Goal: Information Seeking & Learning: Find specific fact

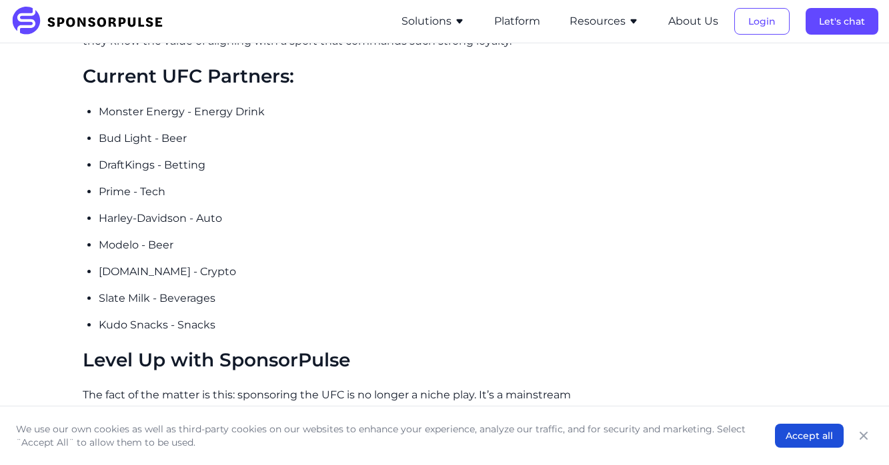
scroll to position [1971, 0]
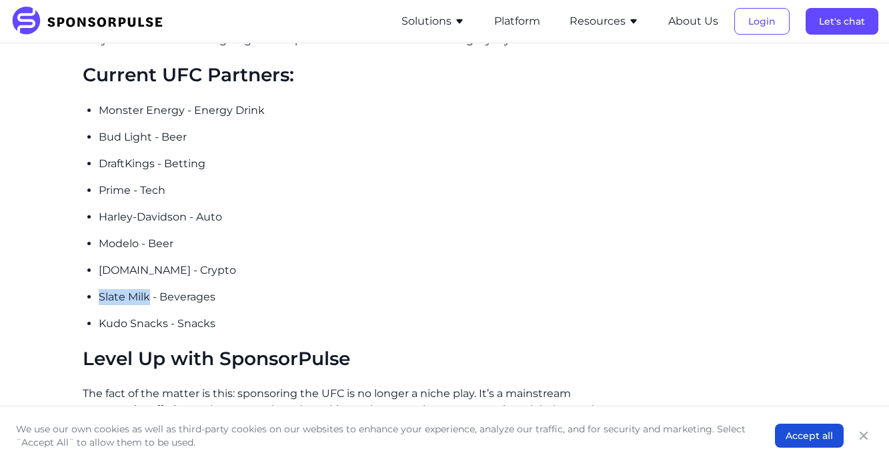
drag, startPoint x: 100, startPoint y: 287, endPoint x: 151, endPoint y: 292, distance: 51.6
click at [151, 292] on p "Slate Milk - Beverages" at bounding box center [360, 297] width 523 height 16
copy p "Slate Milk"
drag, startPoint x: 101, startPoint y: 317, endPoint x: 164, endPoint y: 316, distance: 63.4
click at [164, 316] on p "Kudo Snacks - Snacks" at bounding box center [360, 324] width 523 height 16
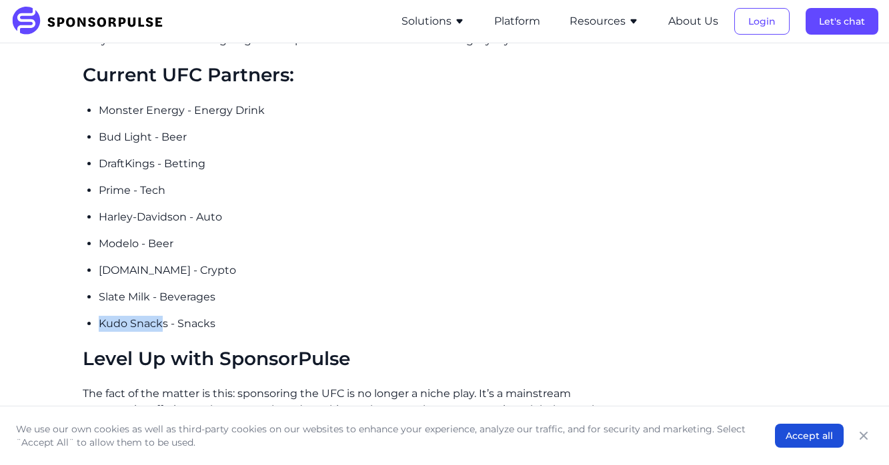
click at [165, 316] on p "Kudo Snacks - Snacks" at bounding box center [360, 324] width 523 height 16
click at [164, 316] on p "Kudo Snacks - Snacks" at bounding box center [360, 324] width 523 height 16
click at [161, 316] on p "Kudo Snacks - Snacks" at bounding box center [360, 324] width 523 height 16
drag, startPoint x: 167, startPoint y: 317, endPoint x: 99, endPoint y: 317, distance: 68.7
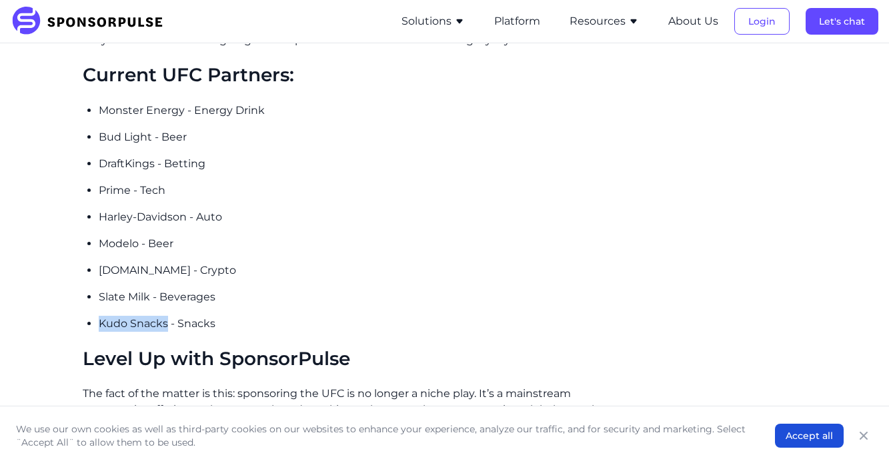
click at [99, 317] on p "Kudo Snacks - Snacks" at bounding box center [360, 324] width 523 height 16
copy p "Kudo Snacks"
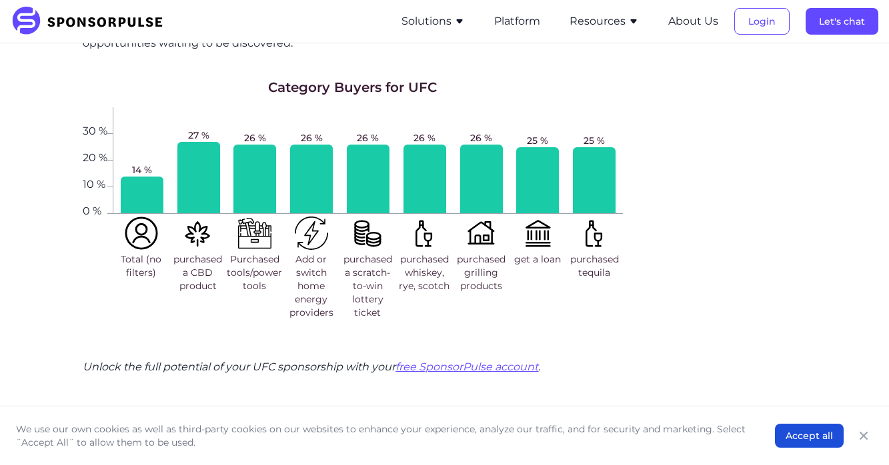
scroll to position [2405, 0]
